Goal: Task Accomplishment & Management: Complete application form

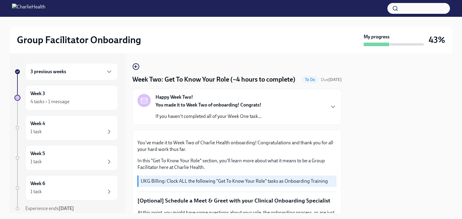
scroll to position [511, 0]
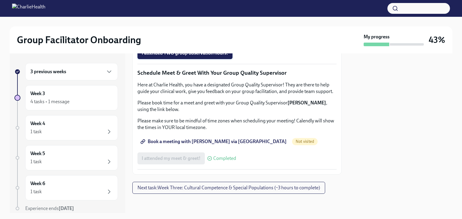
click at [198, 56] on span "I attended TWO group observation hours!" at bounding box center [185, 53] width 87 height 6
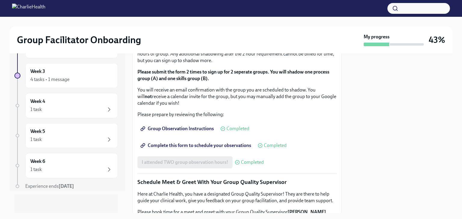
scroll to position [338, 0]
click at [64, 112] on div "1 task" at bounding box center [71, 109] width 82 height 7
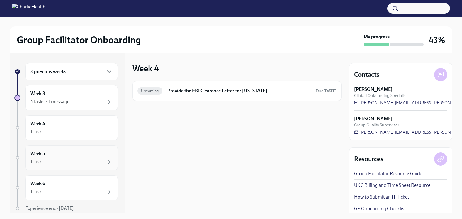
click at [73, 160] on div "1 task" at bounding box center [71, 161] width 82 height 7
click at [74, 189] on div "1 task" at bounding box center [71, 191] width 82 height 7
click at [63, 97] on div "Week 3 4 tasks • 1 message" at bounding box center [71, 97] width 82 height 15
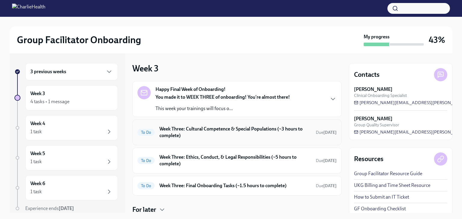
scroll to position [20, 0]
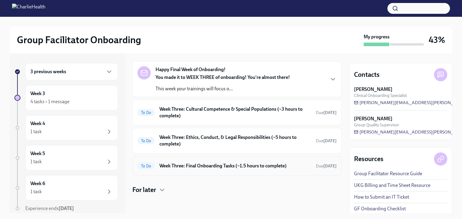
click at [201, 161] on div "To Do Week Three: Final Onboarding Tasks (~1.5 hours to complete) Due [DATE]" at bounding box center [236, 166] width 199 height 10
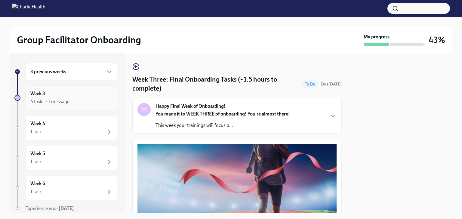
click at [41, 96] on h6 "Week 3" at bounding box center [37, 93] width 15 height 7
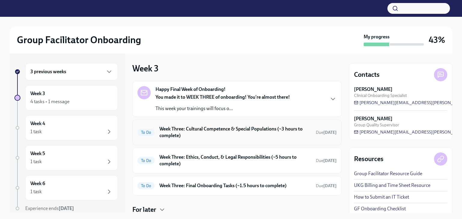
scroll to position [20, 0]
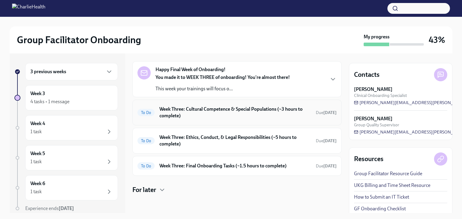
click at [203, 110] on h6 "Week Three: Cultural Competence & Special Populations (~3 hours to complete)" at bounding box center [234, 112] width 151 height 13
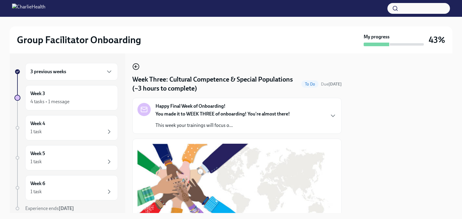
click at [135, 69] on icon "button" at bounding box center [135, 66] width 7 height 7
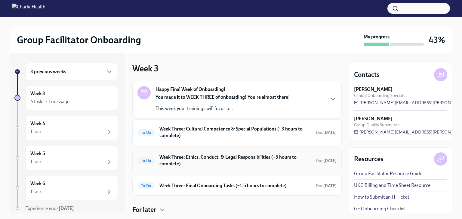
click at [208, 158] on h6 "Week Three: Ethics, Conduct, & Legal Responsibilities (~5 hours to complete)" at bounding box center [234, 160] width 151 height 13
